Goal: Task Accomplishment & Management: Complete application form

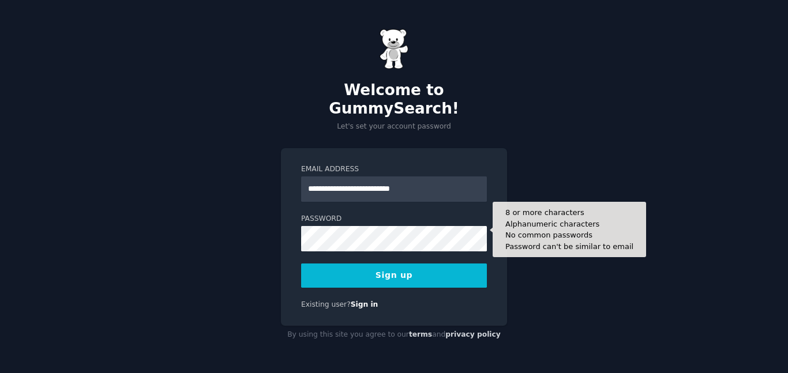
type input "**********"
click at [301, 264] on button "Sign up" at bounding box center [394, 276] width 186 height 24
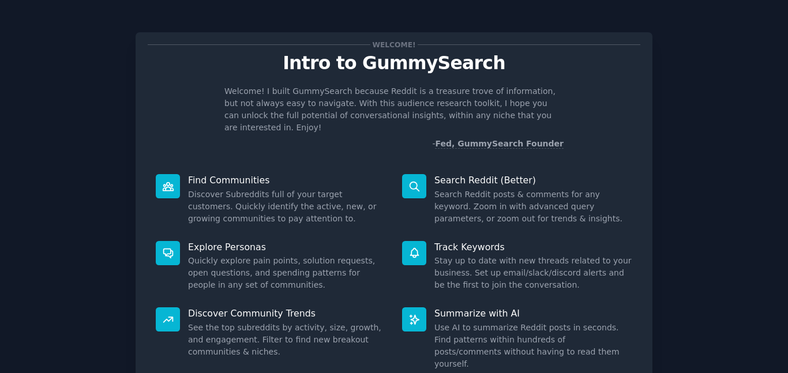
scroll to position [78, 0]
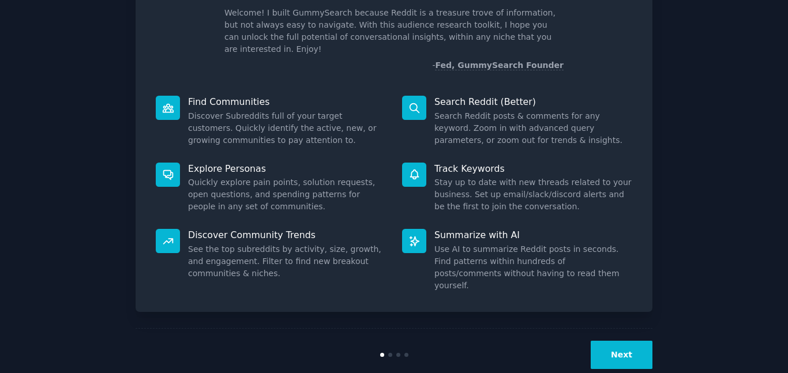
click at [609, 341] on button "Next" at bounding box center [622, 355] width 62 height 28
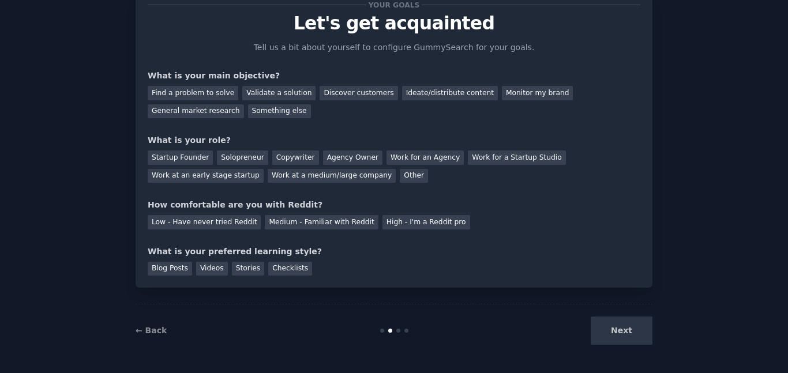
scroll to position [40, 0]
click at [611, 332] on div "Next" at bounding box center [566, 331] width 172 height 28
click at [231, 224] on div "Low - Have never tried Reddit" at bounding box center [204, 222] width 113 height 14
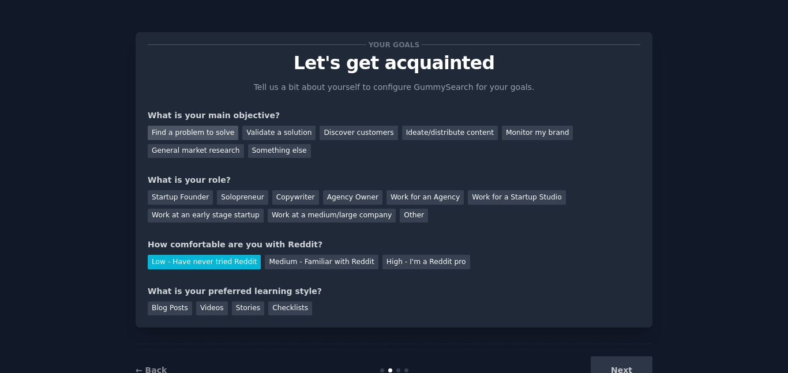
click at [219, 139] on div "Find a problem to solve" at bounding box center [193, 133] width 91 height 14
click at [249, 138] on div "Validate a solution" at bounding box center [278, 133] width 73 height 14
click at [212, 136] on div "Find a problem to solve" at bounding box center [193, 133] width 91 height 14
click at [400, 220] on div "Other" at bounding box center [414, 216] width 28 height 14
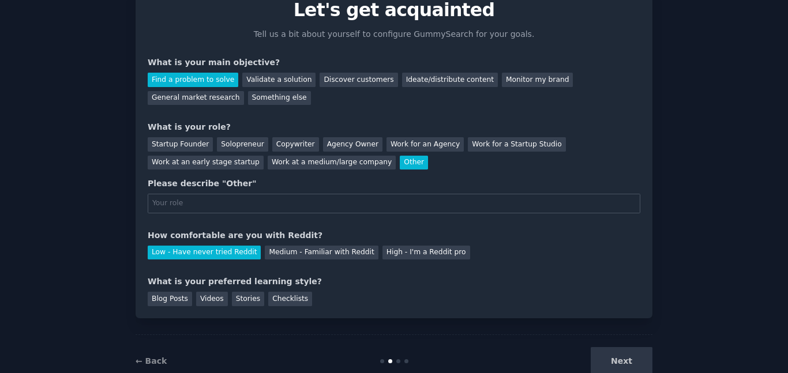
scroll to position [58, 0]
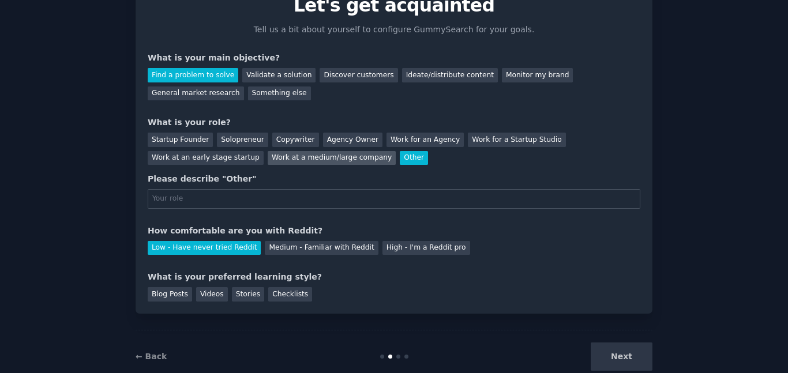
click at [268, 162] on div "Work at a medium/large company" at bounding box center [332, 158] width 128 height 14
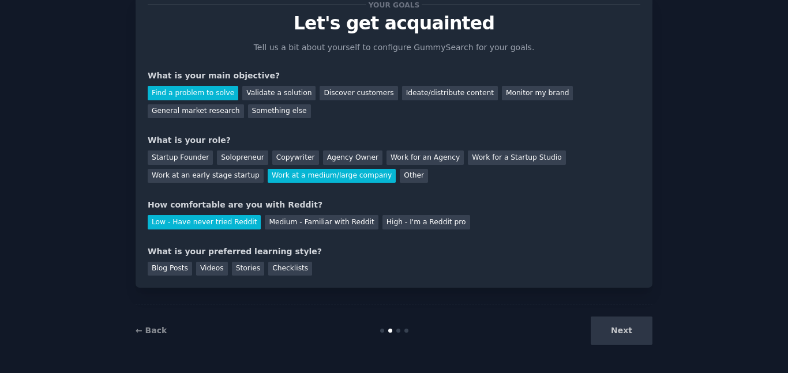
scroll to position [40, 0]
click at [197, 159] on div "Startup Founder" at bounding box center [180, 158] width 65 height 14
